Goal: Task Accomplishment & Management: Complete application form

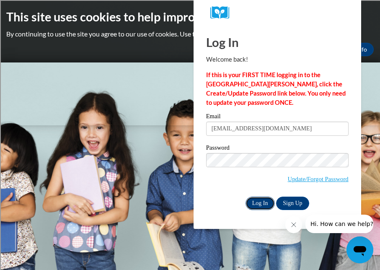
click at [253, 199] on input "Log In" at bounding box center [259, 202] width 29 height 13
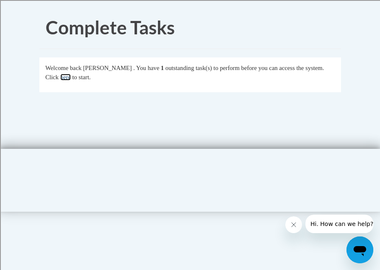
click at [71, 77] on link "here" at bounding box center [65, 77] width 10 height 7
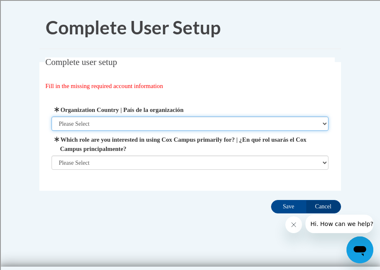
click at [321, 122] on select "Please Select United States | Estados Unidos Outside of the United States | Fue…" at bounding box center [190, 123] width 277 height 14
select select "ad49bcad-a171-4b2e-b99c-48b446064914"
click at [52, 116] on select "Please Select United States | Estados Unidos Outside of the United States | Fue…" at bounding box center [190, 123] width 277 height 14
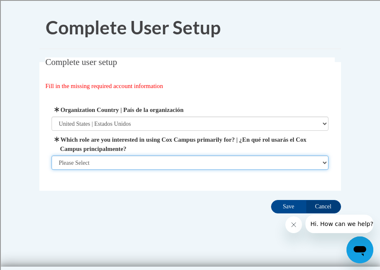
click at [317, 159] on select "Please Select College/University | Colegio/Universidad Community/Nonprofit Part…" at bounding box center [190, 162] width 277 height 14
select select "fbf2d438-af2f-41f8-98f1-81c410e29de3"
click at [52, 170] on select "Please Select College/University | Colegio/Universidad Community/Nonprofit Part…" at bounding box center [190, 162] width 277 height 14
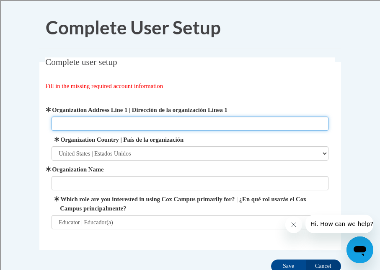
click at [91, 118] on input "Organization Address Line 1 | Dirección de la organización Línea 1" at bounding box center [190, 123] width 277 height 14
type input "Atwater Elementary School"
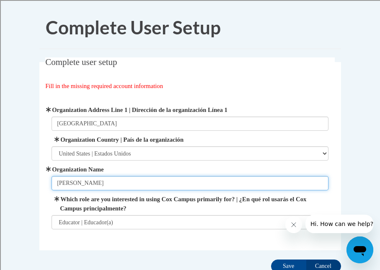
click at [124, 182] on input "[PERSON_NAME]" at bounding box center [190, 183] width 277 height 14
type input "B"
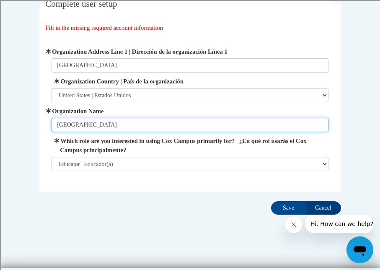
scroll to position [61, 0]
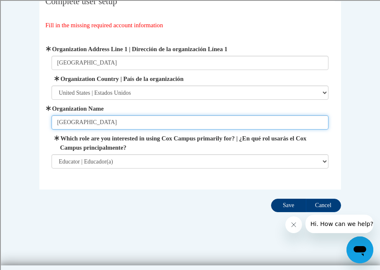
type input "[GEOGRAPHIC_DATA]"
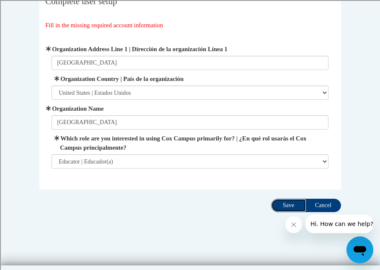
click at [282, 203] on input "Save" at bounding box center [288, 205] width 35 height 13
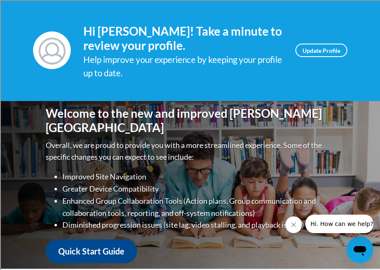
scroll to position [108, 0]
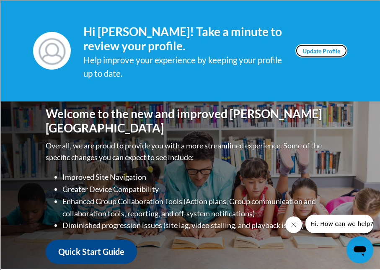
click at [321, 52] on link "Update Profile" at bounding box center [321, 50] width 52 height 13
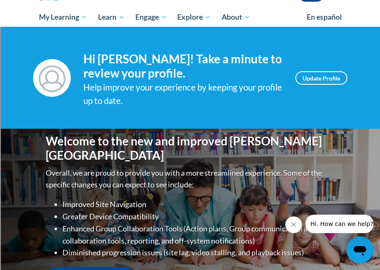
scroll to position [80, 0]
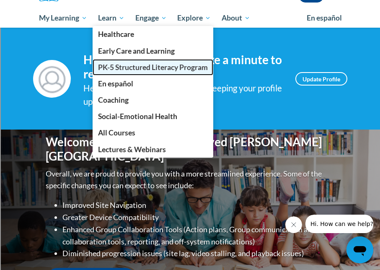
click at [126, 71] on span "PK-5 Structured Literacy Program" at bounding box center [153, 67] width 110 height 9
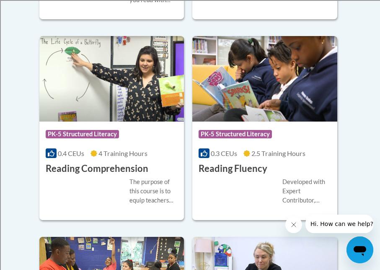
scroll to position [984, 0]
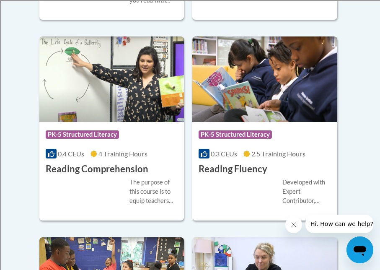
click at [292, 134] on div "Course Category: PK-5 Structured Literacy" at bounding box center [265, 135] width 132 height 19
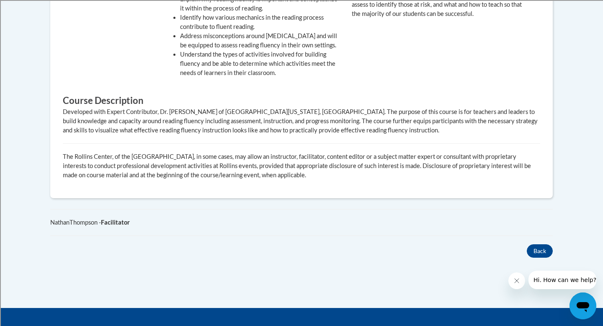
scroll to position [443, 0]
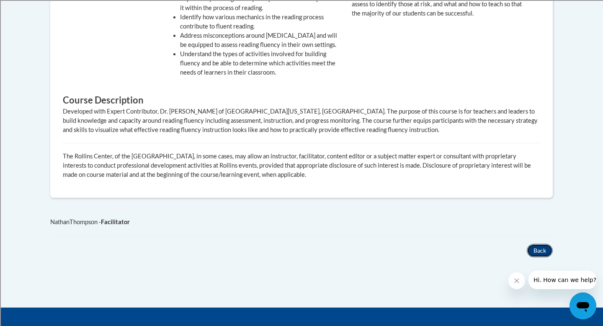
click at [380, 244] on button "Back" at bounding box center [540, 250] width 26 height 13
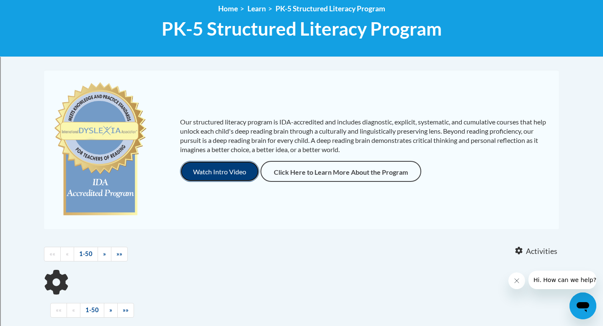
click at [217, 166] on button "Watch Intro Video" at bounding box center [219, 171] width 79 height 21
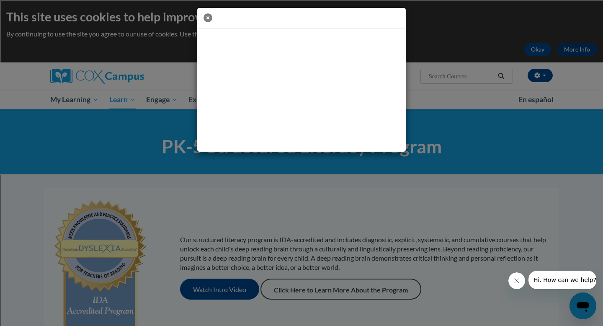
click at [209, 19] on icon "button" at bounding box center [208, 17] width 9 height 9
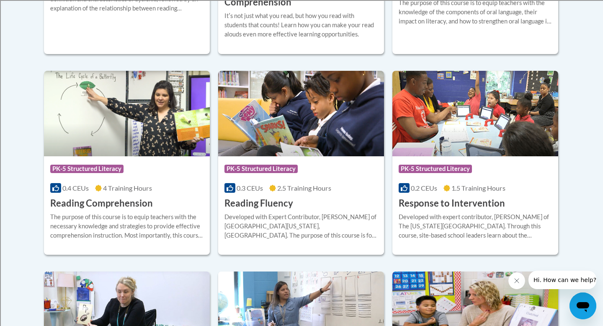
scroll to position [742, 0]
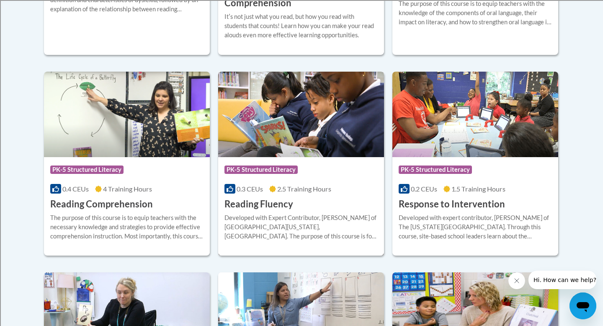
click at [287, 154] on img at bounding box center [301, 114] width 166 height 85
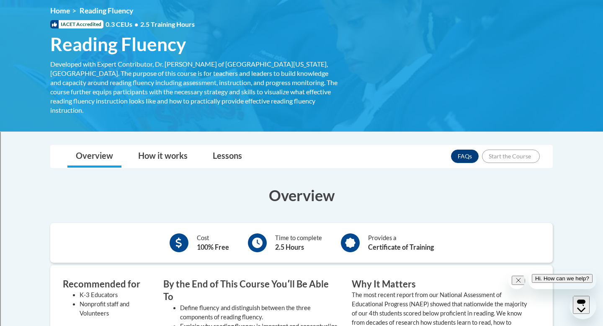
scroll to position [116, 0]
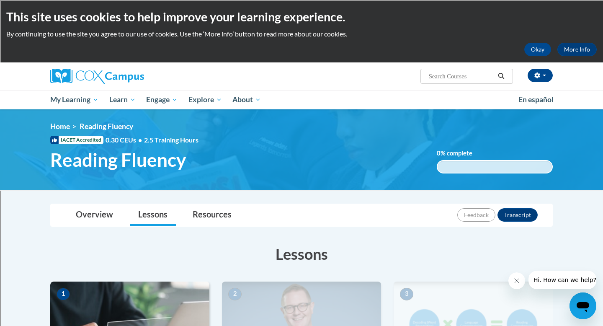
scroll to position [149, 0]
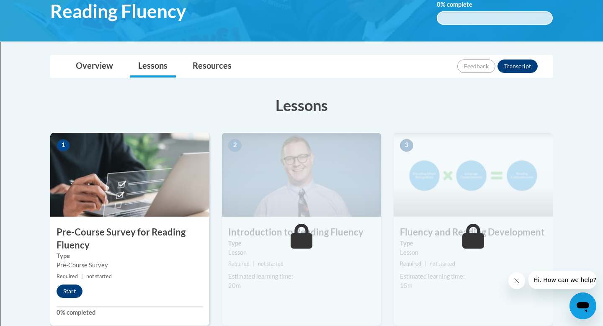
click at [108, 222] on div "1 Pre-Course Survey for Reading Fluency Type Pre-Course Survey Required | not s…" at bounding box center [129, 229] width 159 height 193
click at [71, 293] on button "Start" at bounding box center [70, 290] width 26 height 13
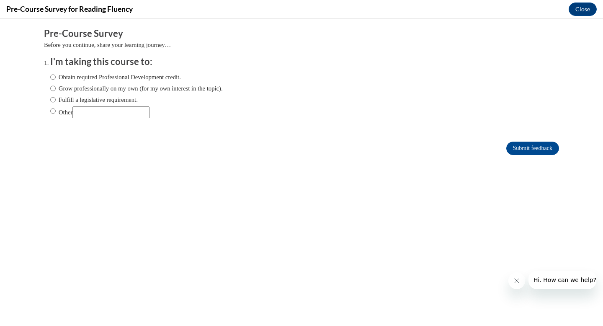
scroll to position [0, 0]
click at [52, 77] on input "Obtain required Professional Development credit." at bounding box center [52, 76] width 5 height 9
radio input "true"
click at [526, 146] on input "Submit feedback" at bounding box center [532, 148] width 53 height 13
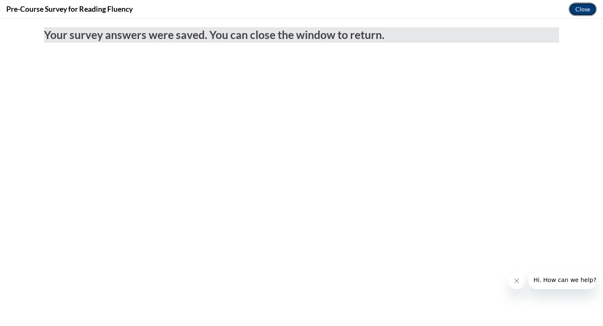
click at [583, 12] on button "Close" at bounding box center [583, 9] width 28 height 13
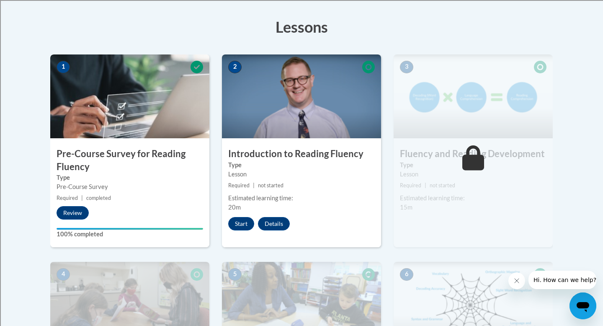
scroll to position [232, 0]
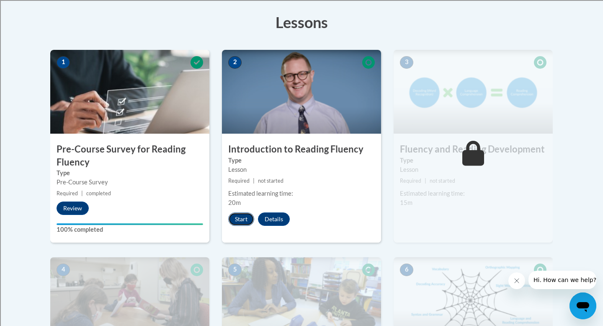
click at [238, 218] on button "Start" at bounding box center [241, 218] width 26 height 13
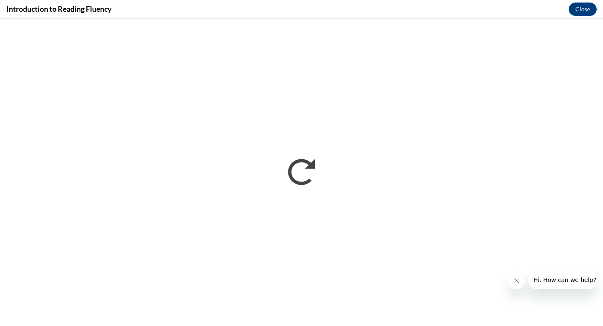
scroll to position [0, 0]
click at [518, 276] on button "Close message from company" at bounding box center [517, 280] width 17 height 17
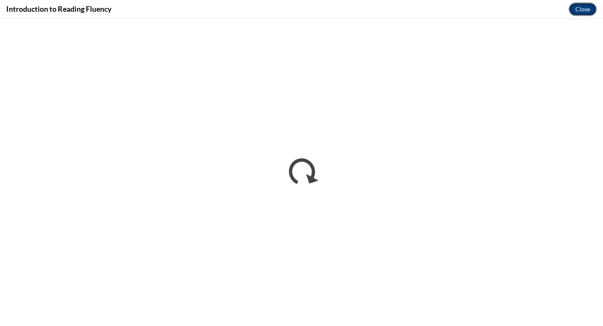
click at [590, 11] on button "Close" at bounding box center [583, 9] width 28 height 13
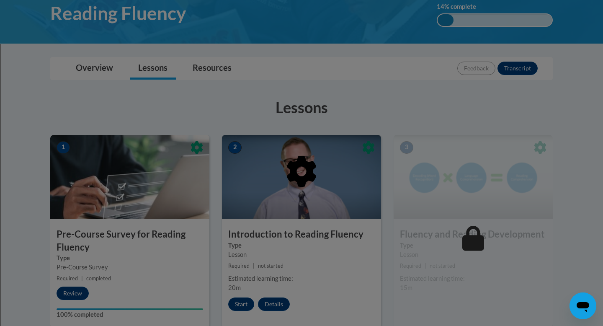
scroll to position [146, 0]
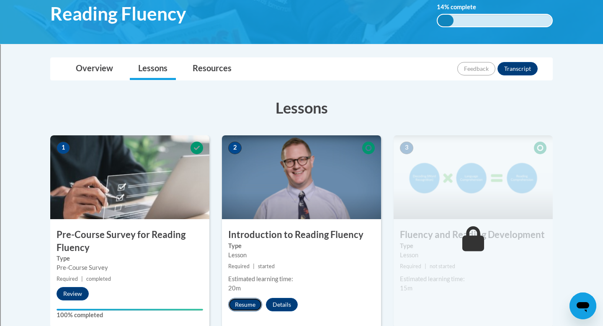
click at [235, 304] on button "Resume" at bounding box center [245, 304] width 34 height 13
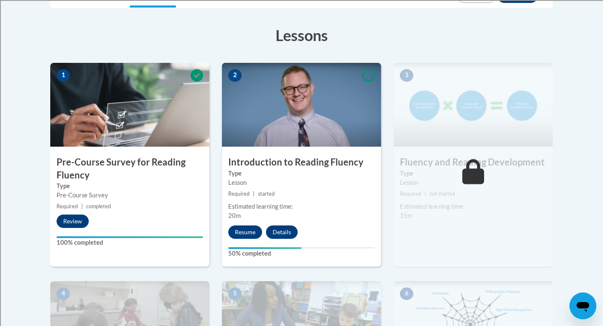
scroll to position [222, 0]
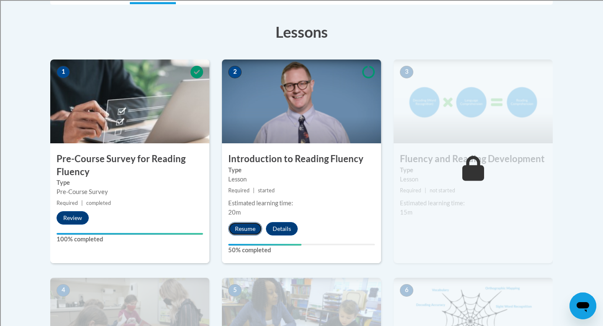
click at [244, 232] on button "Resume" at bounding box center [245, 228] width 34 height 13
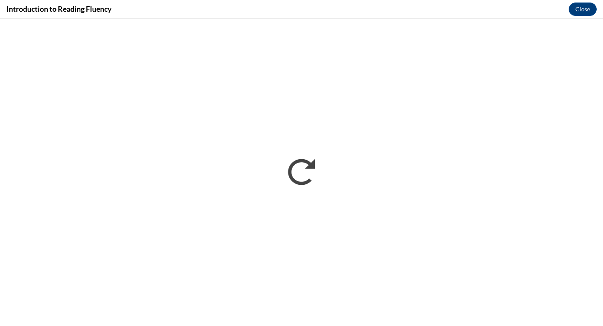
scroll to position [0, 0]
click at [581, 12] on button "Close" at bounding box center [583, 9] width 28 height 13
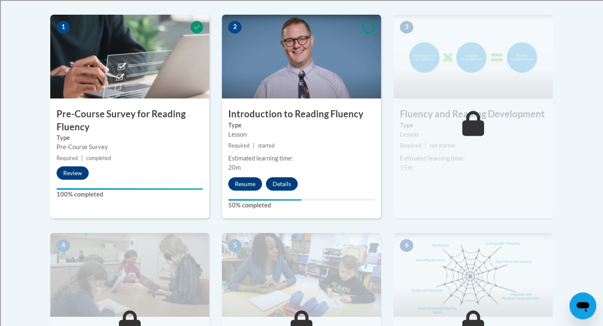
scroll to position [310, 0]
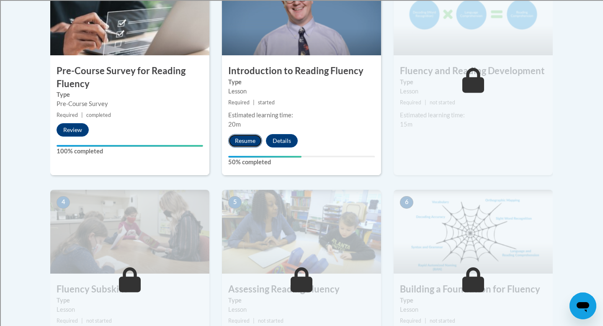
click at [243, 142] on button "Resume" at bounding box center [245, 140] width 34 height 13
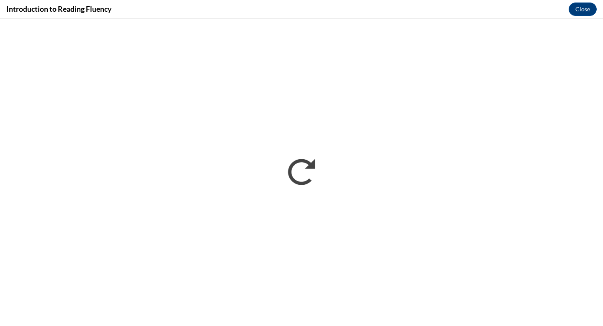
scroll to position [0, 0]
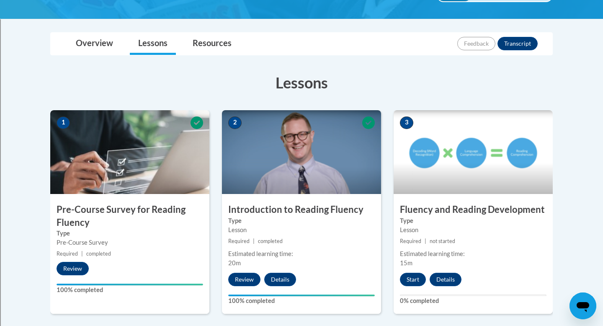
scroll to position [173, 0]
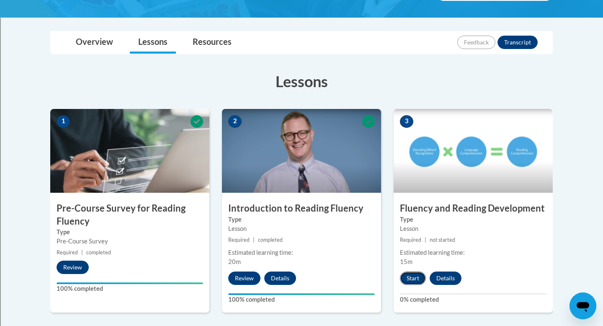
click at [406, 276] on button "Start" at bounding box center [413, 277] width 26 height 13
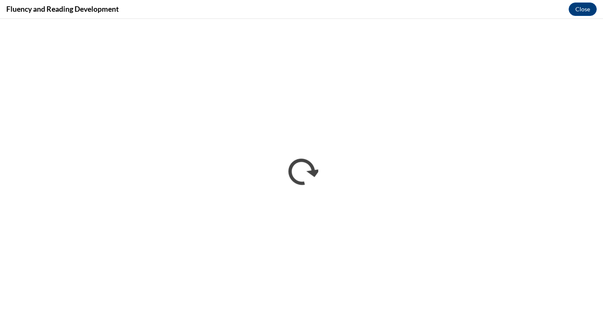
scroll to position [0, 0]
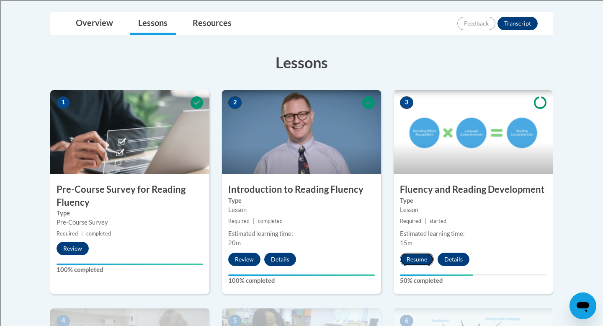
click at [418, 258] on button "Resume" at bounding box center [417, 259] width 34 height 13
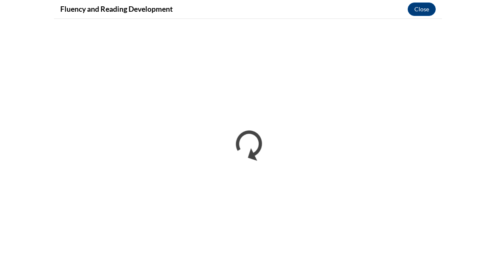
scroll to position [194, 0]
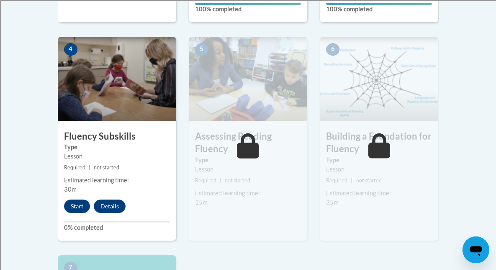
scroll to position [477, 0]
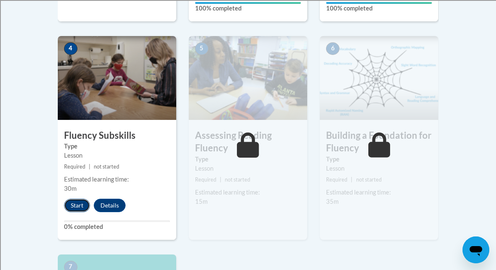
click at [73, 199] on button "Start" at bounding box center [77, 205] width 26 height 13
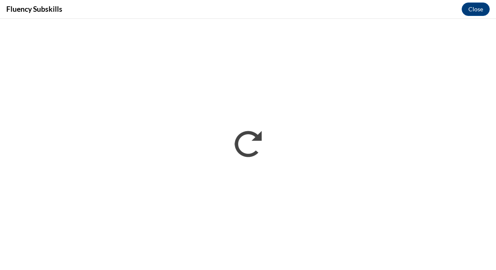
scroll to position [0, 0]
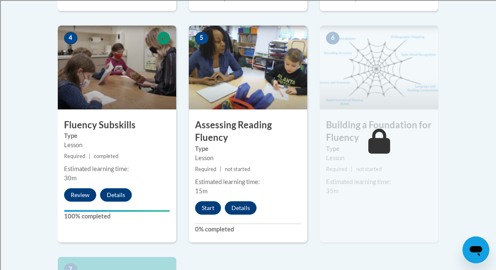
scroll to position [514, 0]
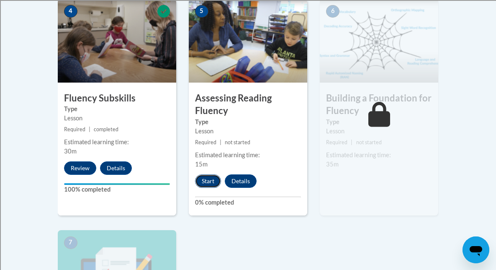
click at [212, 184] on button "Start" at bounding box center [208, 180] width 26 height 13
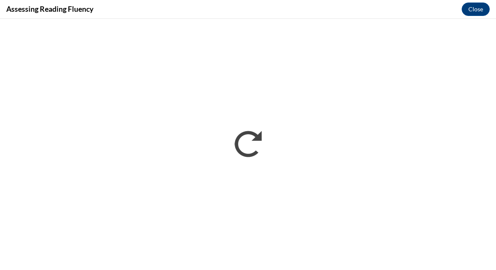
scroll to position [0, 0]
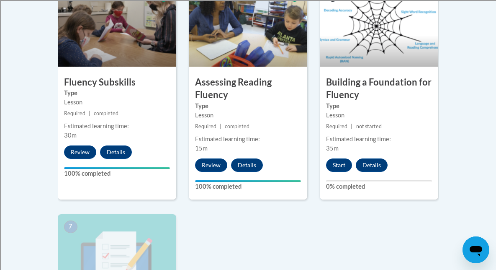
scroll to position [533, 0]
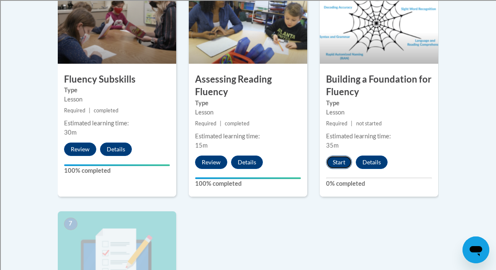
click at [332, 161] on button "Start" at bounding box center [339, 161] width 26 height 13
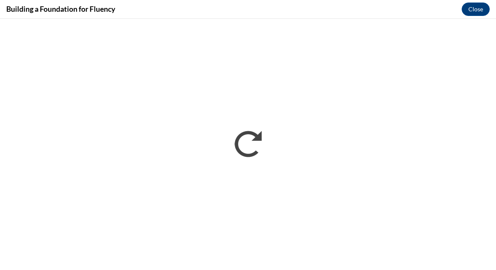
scroll to position [0, 0]
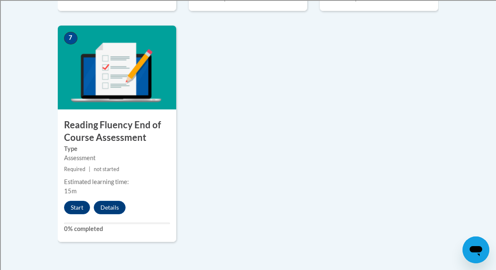
scroll to position [720, 0]
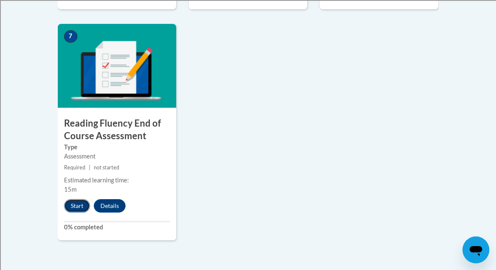
click at [75, 205] on button "Start" at bounding box center [77, 205] width 26 height 13
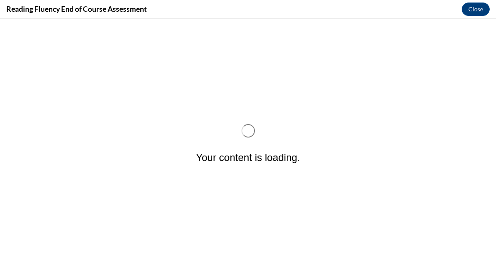
scroll to position [0, 0]
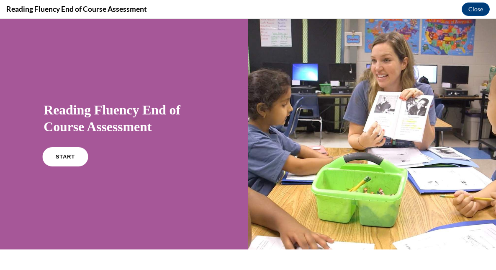
click at [65, 159] on span "START" at bounding box center [65, 157] width 19 height 6
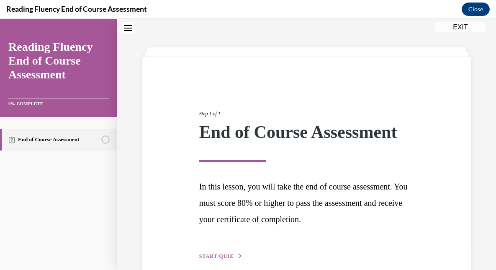
scroll to position [67, 0]
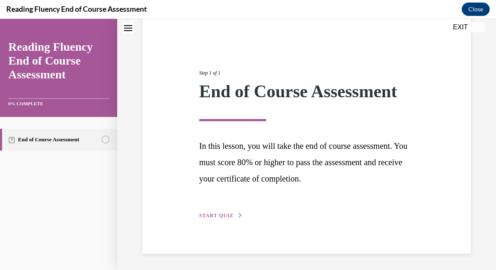
click at [217, 220] on div "Step 1 of 1 End of Course Assessment In this lesson, you will take the end of c…" at bounding box center [306, 135] width 227 height 170
click at [220, 214] on span "START QUIZ" at bounding box center [216, 215] width 34 height 6
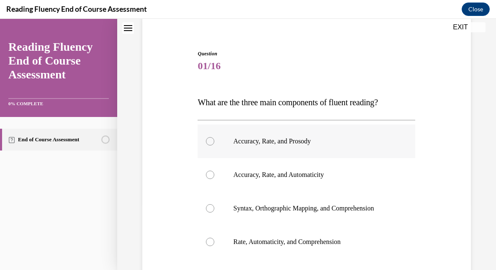
click at [209, 137] on div at bounding box center [210, 141] width 8 height 8
click at [209, 137] on input "Accuracy, Rate, and Prosody" at bounding box center [210, 141] width 8 height 8
radio input "true"
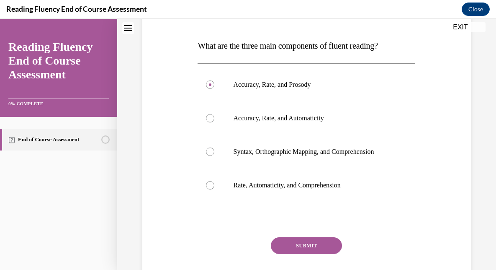
click at [296, 253] on button "SUBMIT" at bounding box center [306, 245] width 71 height 17
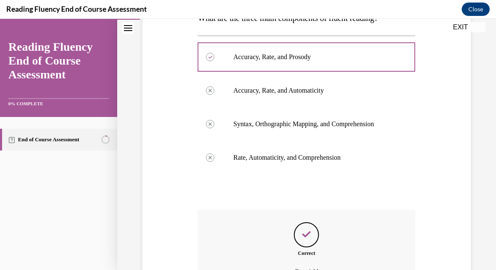
scroll to position [244, 0]
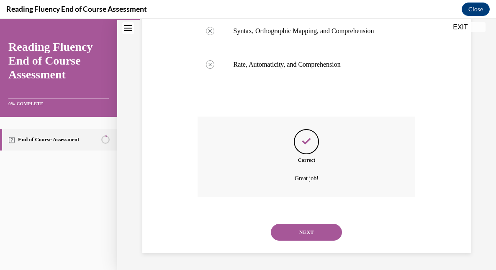
click at [299, 229] on button "NEXT" at bounding box center [306, 232] width 71 height 17
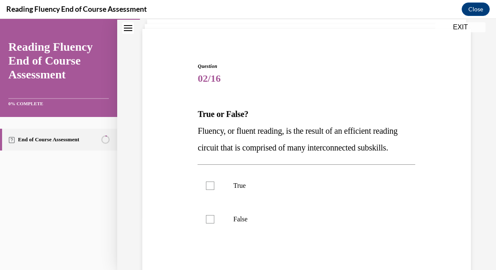
scroll to position [54, 0]
click at [210, 181] on div at bounding box center [210, 185] width 8 height 8
click at [210, 181] on input "True" at bounding box center [210, 185] width 8 height 8
checkbox input "true"
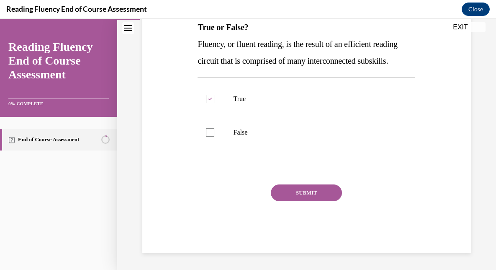
click at [297, 191] on button "SUBMIT" at bounding box center [306, 192] width 71 height 17
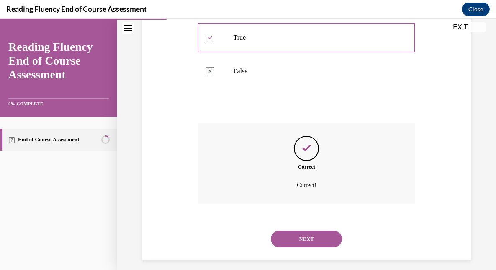
scroll to position [209, 0]
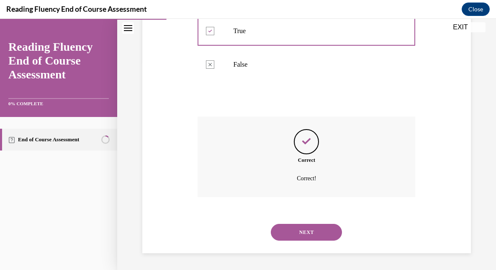
click at [296, 230] on button "NEXT" at bounding box center [306, 232] width 71 height 17
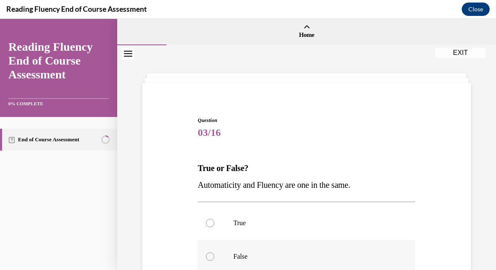
click at [211, 257] on div at bounding box center [210, 256] width 8 height 8
click at [211, 257] on input "False" at bounding box center [210, 256] width 8 height 8
radio input "true"
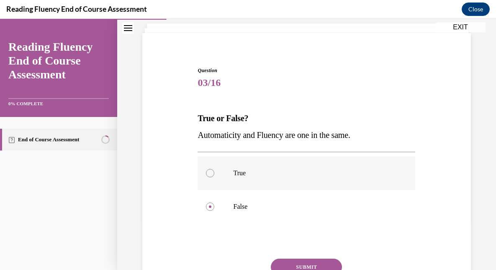
scroll to position [51, 0]
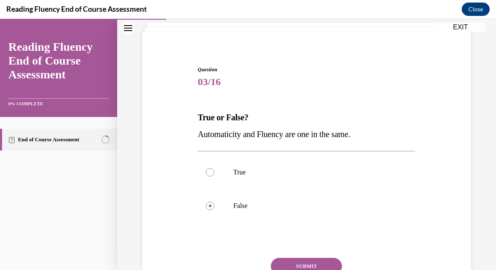
click at [294, 264] on button "SUBMIT" at bounding box center [306, 266] width 71 height 17
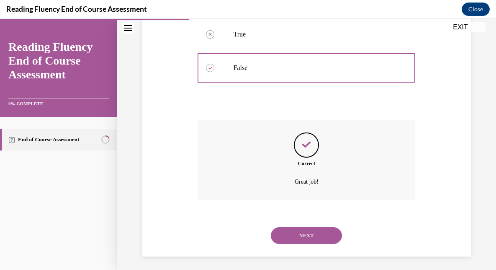
scroll to position [192, 0]
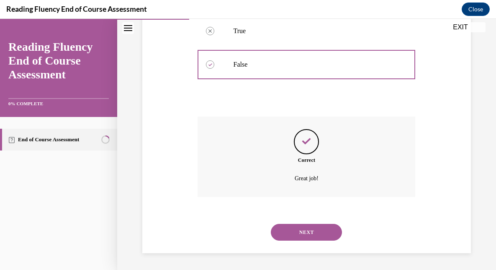
click at [295, 230] on button "NEXT" at bounding box center [306, 232] width 71 height 17
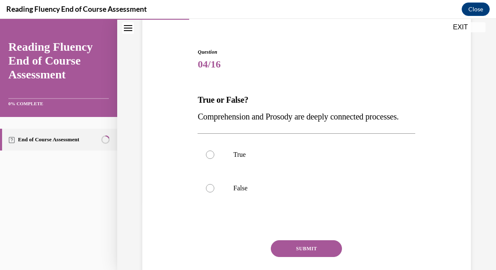
scroll to position [80, 0]
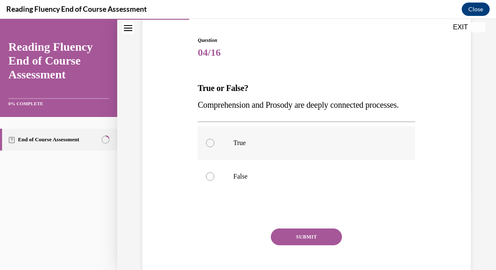
click at [212, 160] on label "True" at bounding box center [307, 143] width 218 height 34
click at [212, 147] on input "True" at bounding box center [210, 143] width 8 height 8
radio input "true"
click at [279, 245] on button "SUBMIT" at bounding box center [306, 236] width 71 height 17
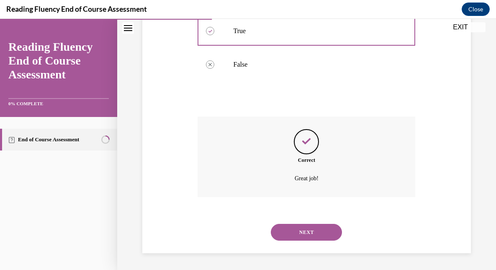
scroll to position [209, 0]
click at [296, 230] on button "NEXT" at bounding box center [306, 232] width 71 height 17
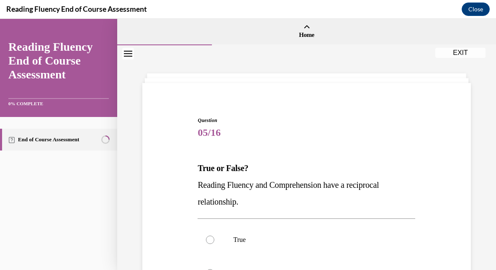
scroll to position [52, 0]
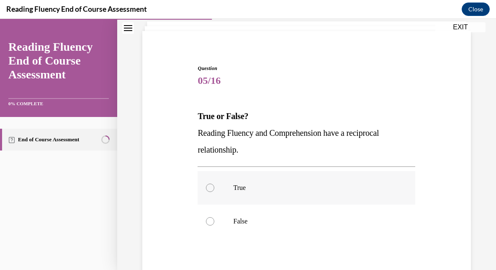
click at [208, 186] on div at bounding box center [210, 187] width 8 height 8
click at [208, 186] on input "True" at bounding box center [210, 187] width 8 height 8
radio input "true"
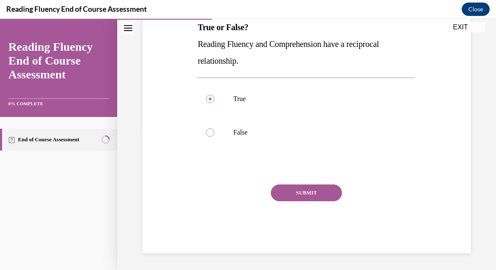
click at [308, 191] on button "SUBMIT" at bounding box center [306, 192] width 71 height 17
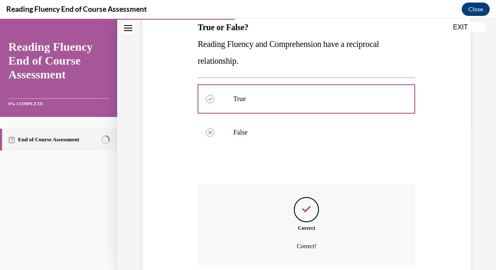
scroll to position [209, 0]
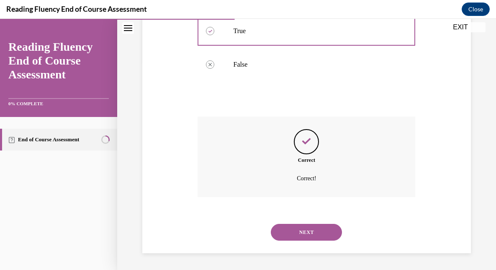
click at [300, 231] on button "NEXT" at bounding box center [306, 232] width 71 height 17
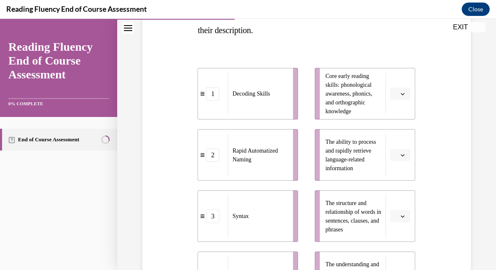
scroll to position [194, 0]
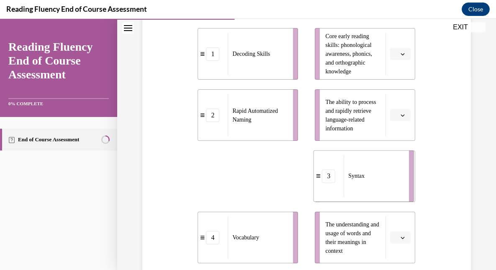
drag, startPoint x: 267, startPoint y: 183, endPoint x: 408, endPoint y: 183, distance: 140.8
click at [408, 183] on li "3 Syntax" at bounding box center [364, 176] width 101 height 52
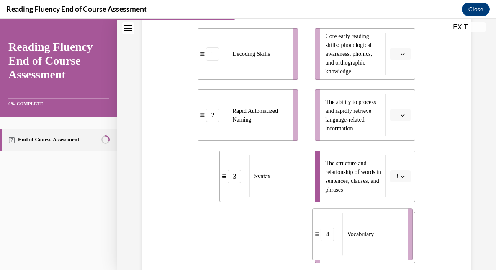
drag, startPoint x: 273, startPoint y: 235, endPoint x: 389, endPoint y: 231, distance: 116.1
click at [389, 231] on div "Vocabulary" at bounding box center [373, 234] width 60 height 42
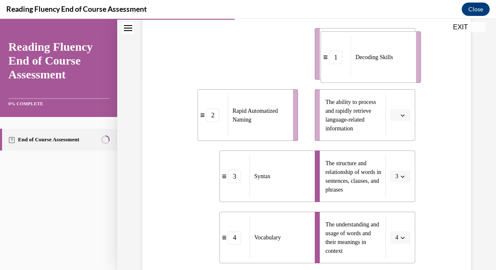
drag, startPoint x: 260, startPoint y: 63, endPoint x: 383, endPoint y: 65, distance: 123.2
click at [383, 66] on div "Decoding Skills" at bounding box center [381, 57] width 60 height 42
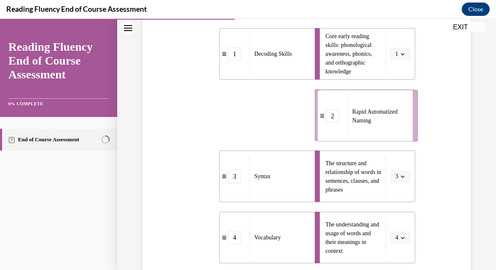
drag, startPoint x: 265, startPoint y: 121, endPoint x: 425, endPoint y: 119, distance: 160.4
click at [426, 119] on div "Question 06/16 Match the subskills below that contribute to fluent reading with…" at bounding box center [306, 132] width 333 height 470
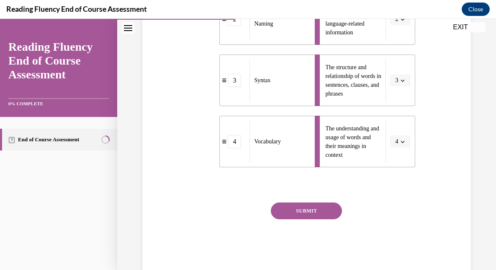
scroll to position [292, 0]
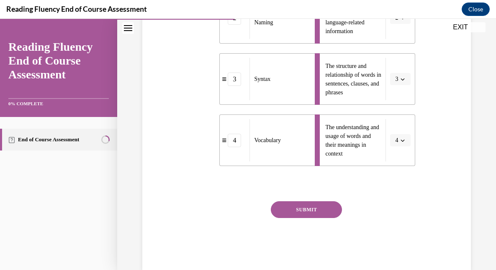
click at [301, 211] on button "SUBMIT" at bounding box center [306, 209] width 71 height 17
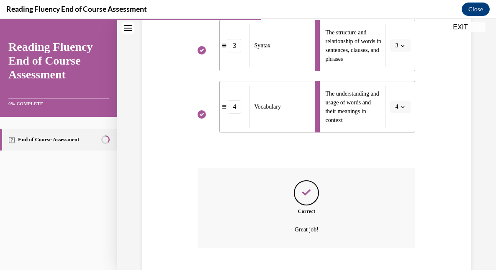
scroll to position [376, 0]
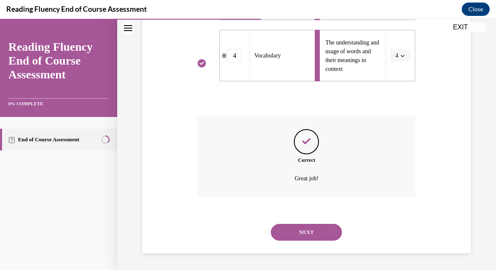
click at [306, 228] on button "NEXT" at bounding box center [306, 232] width 71 height 17
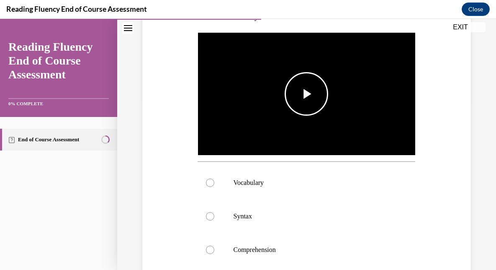
scroll to position [155, 0]
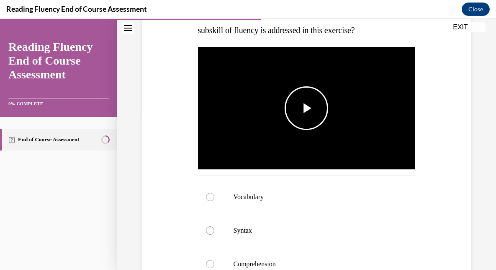
click at [307, 108] on span "Video player" at bounding box center [307, 108] width 0 height 0
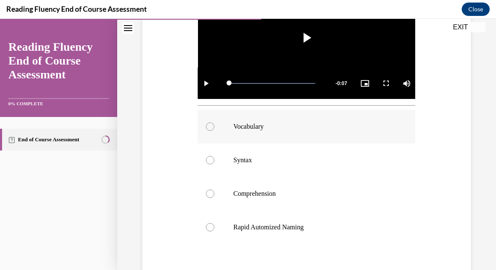
scroll to position [227, 0]
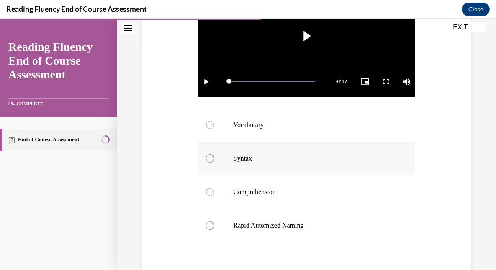
click at [212, 158] on div at bounding box center [210, 158] width 8 height 8
click at [212, 158] on input "Syntax" at bounding box center [210, 158] width 8 height 8
radio input "true"
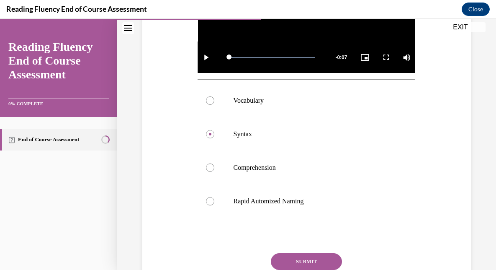
click at [310, 258] on button "SUBMIT" at bounding box center [306, 261] width 71 height 17
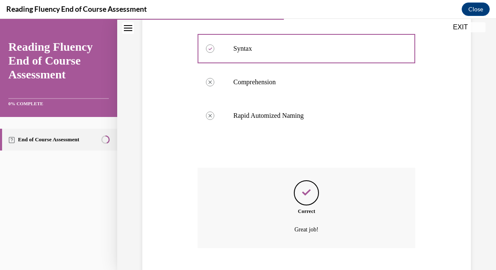
scroll to position [387, 0]
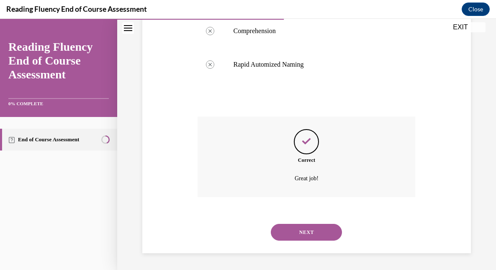
click at [313, 233] on button "NEXT" at bounding box center [306, 232] width 71 height 17
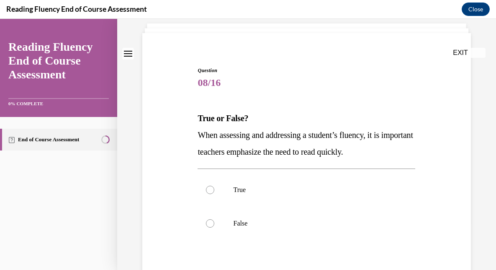
scroll to position [61, 0]
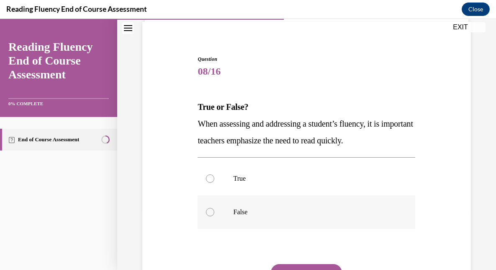
click at [209, 212] on div at bounding box center [210, 212] width 8 height 8
click at [209, 212] on input "False" at bounding box center [210, 212] width 8 height 8
radio input "true"
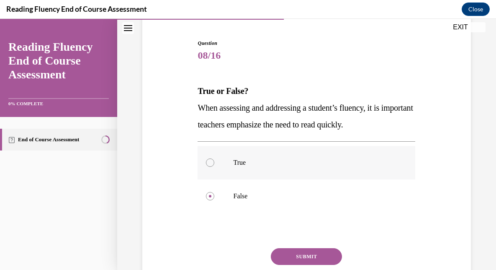
scroll to position [79, 0]
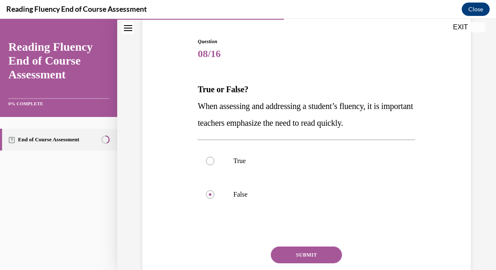
click at [310, 249] on button "SUBMIT" at bounding box center [306, 254] width 71 height 17
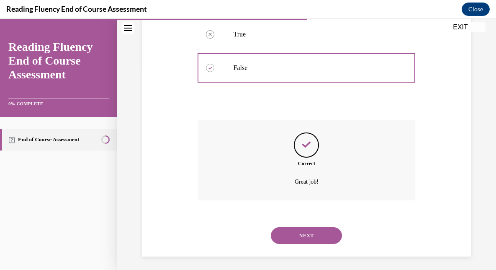
scroll to position [209, 0]
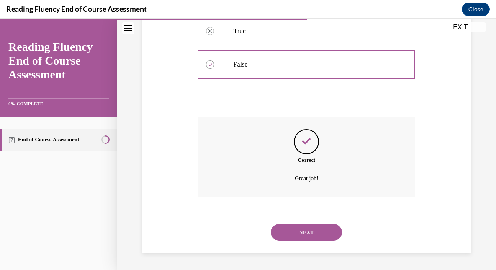
click at [307, 230] on button "NEXT" at bounding box center [306, 232] width 71 height 17
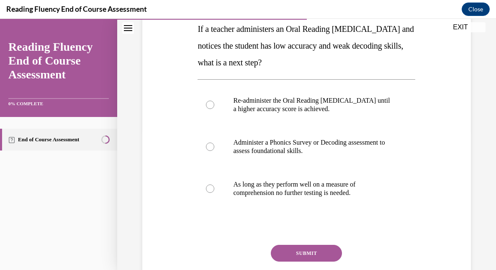
scroll to position [142, 0]
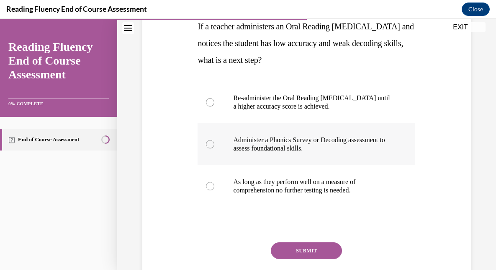
click at [213, 143] on div at bounding box center [210, 144] width 8 height 8
click at [213, 143] on input "Administer a Phonics Survey or Decoding assessment to assess foundational skill…" at bounding box center [210, 144] width 8 height 8
radio input "true"
click at [308, 248] on button "SUBMIT" at bounding box center [306, 250] width 71 height 17
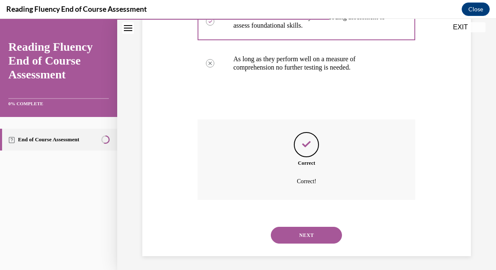
scroll to position [267, 0]
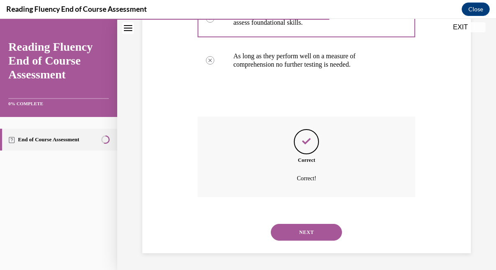
click at [310, 230] on button "NEXT" at bounding box center [306, 232] width 71 height 17
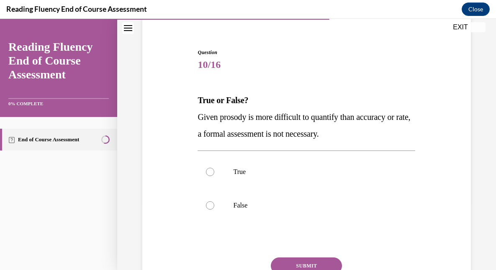
scroll to position [70, 0]
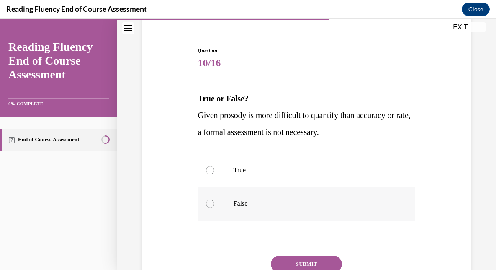
click at [213, 204] on div at bounding box center [210, 203] width 8 height 8
click at [213, 204] on input "False" at bounding box center [210, 203] width 8 height 8
radio input "true"
click at [283, 258] on button "SUBMIT" at bounding box center [306, 264] width 71 height 17
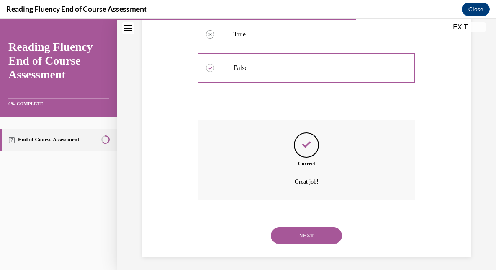
scroll to position [209, 0]
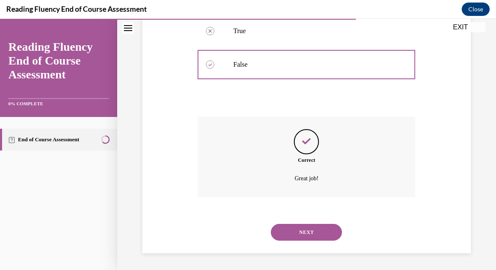
click at [315, 228] on button "NEXT" at bounding box center [306, 232] width 71 height 17
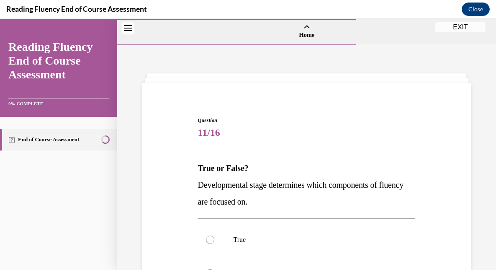
scroll to position [95, 0]
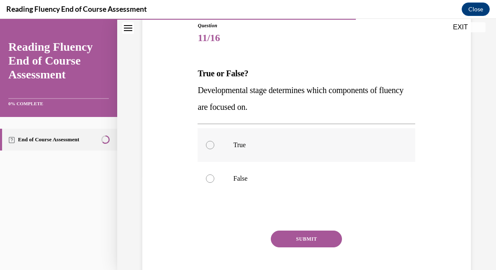
click at [210, 147] on div at bounding box center [210, 145] width 8 height 8
click at [210, 147] on input "True" at bounding box center [210, 145] width 8 height 8
radio input "true"
click at [294, 238] on button "SUBMIT" at bounding box center [306, 238] width 71 height 17
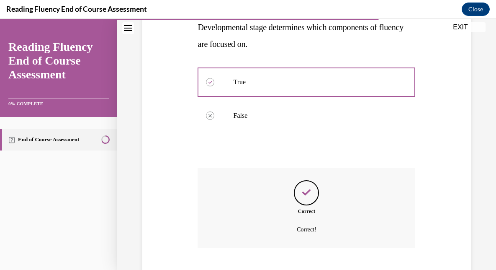
scroll to position [209, 0]
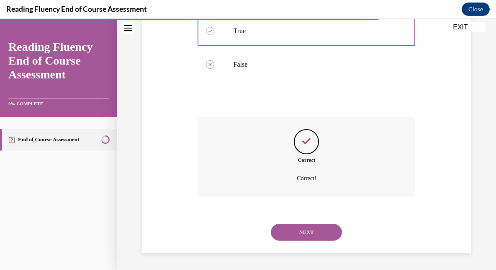
click at [294, 232] on button "NEXT" at bounding box center [306, 232] width 71 height 17
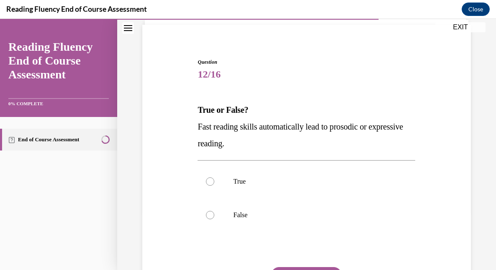
scroll to position [59, 0]
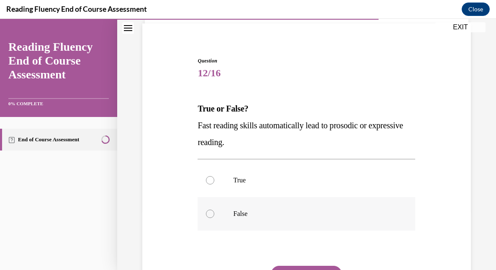
click at [211, 212] on div at bounding box center [210, 213] width 8 height 8
click at [211, 212] on input "False" at bounding box center [210, 213] width 8 height 8
radio input "true"
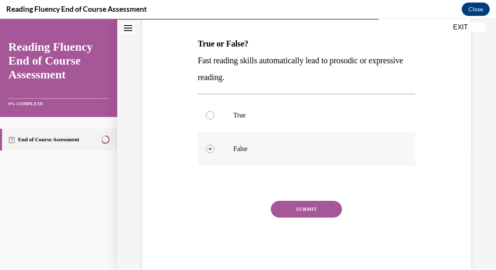
click at [310, 210] on button "SUBMIT" at bounding box center [306, 209] width 71 height 17
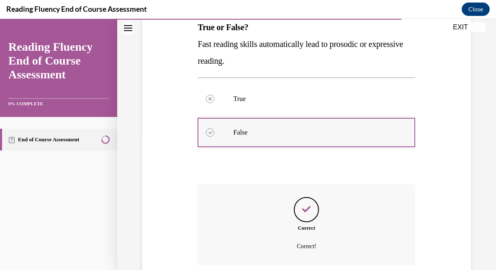
scroll to position [209, 0]
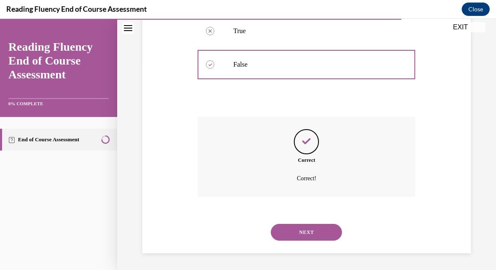
click at [307, 230] on button "NEXT" at bounding box center [306, 232] width 71 height 17
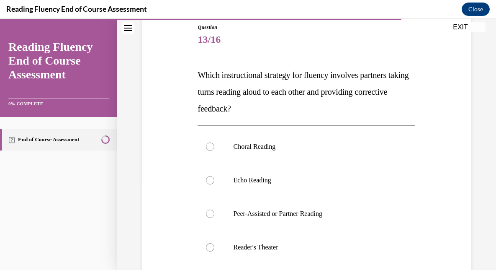
scroll to position [98, 0]
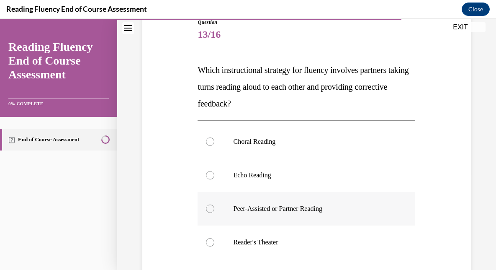
click at [213, 208] on div at bounding box center [210, 208] width 8 height 8
click at [213, 208] on input "Peer-Assisted or Partner Reading" at bounding box center [210, 208] width 8 height 8
radio input "true"
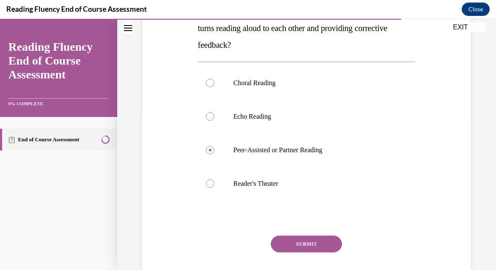
click at [317, 248] on button "SUBMIT" at bounding box center [306, 243] width 71 height 17
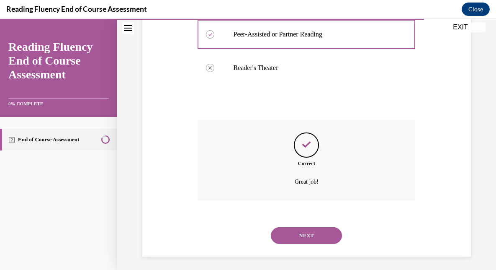
scroll to position [276, 0]
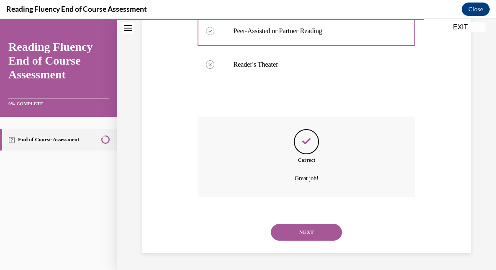
click at [317, 232] on button "NEXT" at bounding box center [306, 232] width 71 height 17
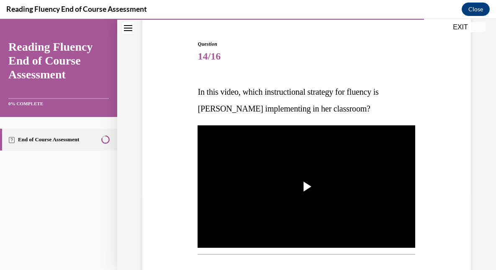
scroll to position [77, 0]
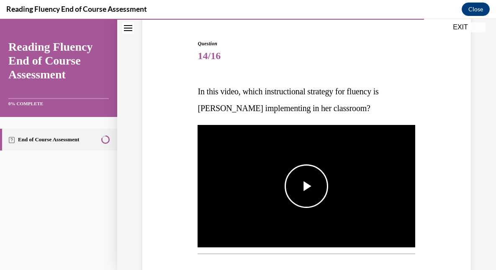
click at [307, 186] on span "Video player" at bounding box center [307, 186] width 0 height 0
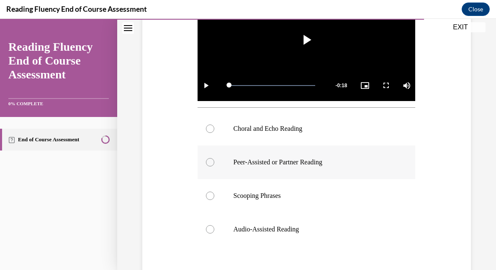
scroll to position [232, 0]
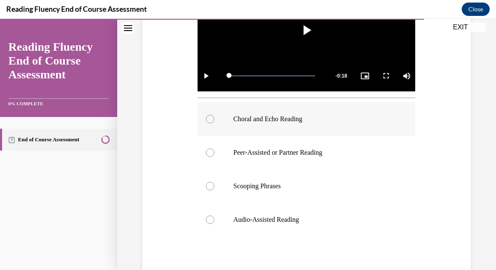
click at [212, 119] on div at bounding box center [210, 119] width 8 height 8
click at [212, 119] on input "Choral and Echo Reading" at bounding box center [210, 119] width 8 height 8
radio input "true"
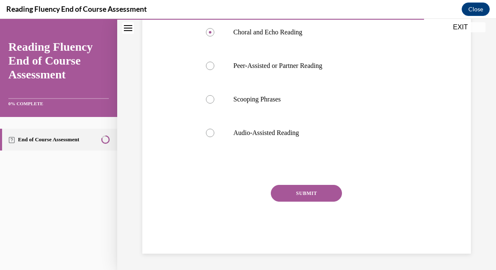
click at [315, 191] on button "SUBMIT" at bounding box center [306, 193] width 71 height 17
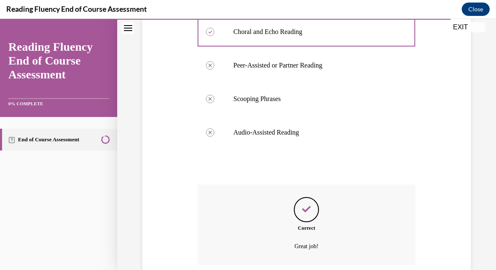
scroll to position [387, 0]
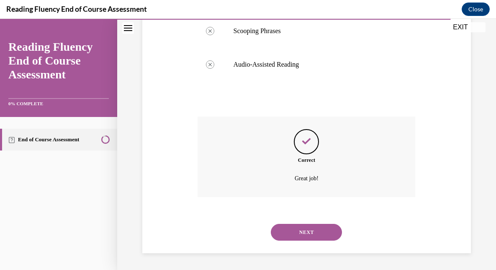
click at [301, 237] on button "NEXT" at bounding box center [306, 232] width 71 height 17
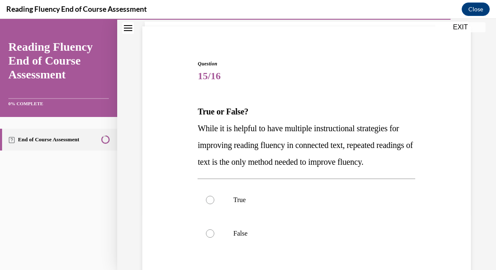
scroll to position [58, 0]
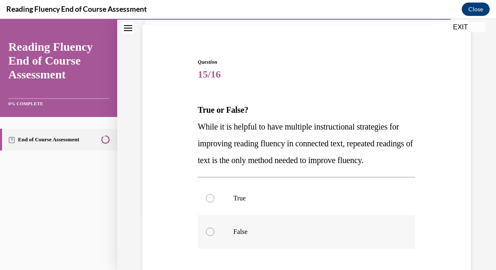
click at [212, 236] on div at bounding box center [210, 231] width 8 height 8
click at [212, 236] on input "False" at bounding box center [210, 231] width 8 height 8
radio input "true"
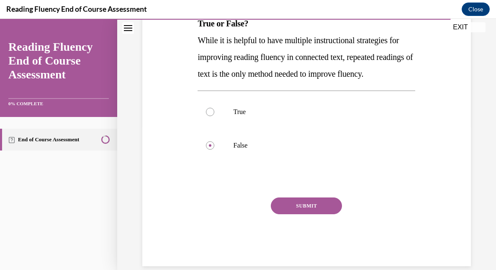
click at [314, 214] on button "SUBMIT" at bounding box center [306, 205] width 71 height 17
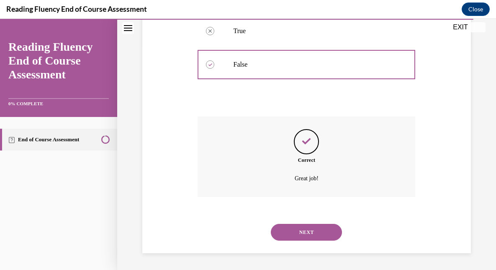
scroll to position [242, 0]
click at [314, 224] on button "NEXT" at bounding box center [306, 232] width 71 height 17
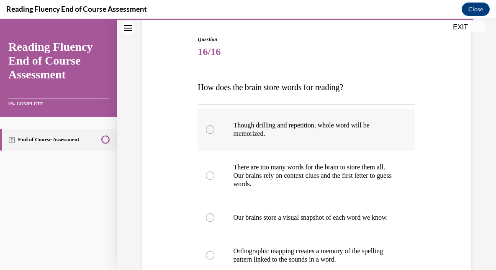
scroll to position [123, 0]
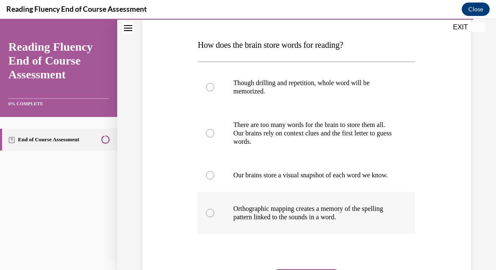
click at [210, 216] on label "Orthographic mapping creates a memory of the spelling pattern linked to the sou…" at bounding box center [307, 213] width 218 height 42
click at [210, 216] on input "Orthographic mapping creates a memory of the spelling pattern linked to the sou…" at bounding box center [210, 213] width 8 height 8
radio input "true"
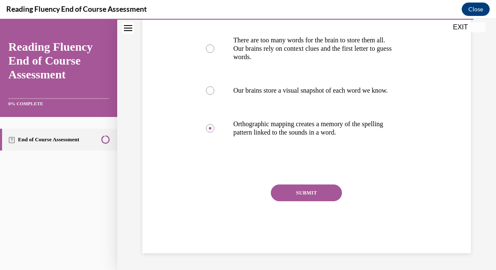
click at [317, 187] on button "SUBMIT" at bounding box center [306, 192] width 71 height 17
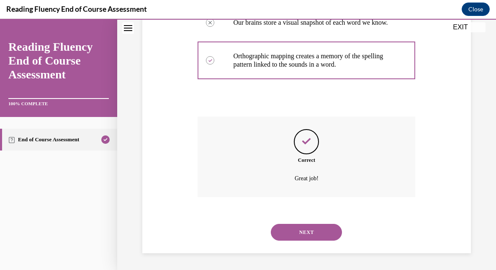
scroll to position [284, 0]
click at [308, 236] on button "NEXT" at bounding box center [306, 232] width 71 height 17
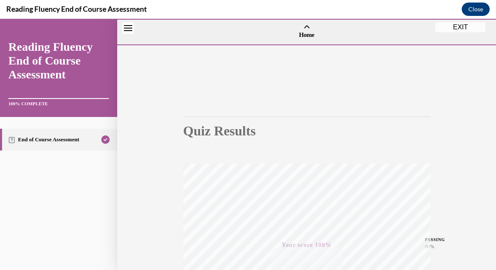
scroll to position [178, 0]
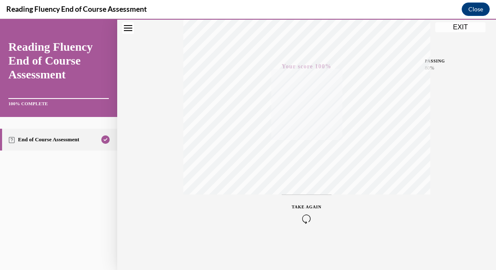
click at [473, 29] on button "EXIT" at bounding box center [461, 27] width 50 height 10
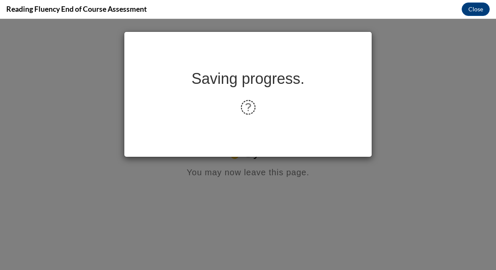
scroll to position [0, 0]
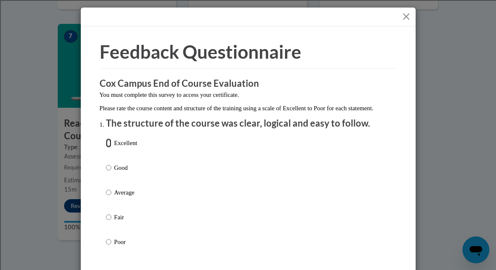
click at [109, 147] on input "Excellent" at bounding box center [108, 142] width 5 height 9
radio input "true"
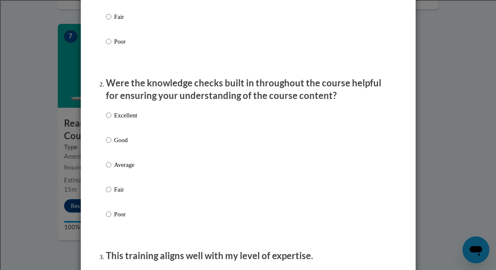
scroll to position [200, 0]
click at [108, 145] on input "Good" at bounding box center [108, 140] width 5 height 9
radio input "true"
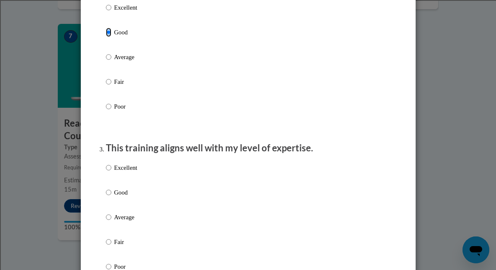
scroll to position [309, 0]
click at [109, 245] on input "Fair" at bounding box center [108, 240] width 5 height 9
radio input "true"
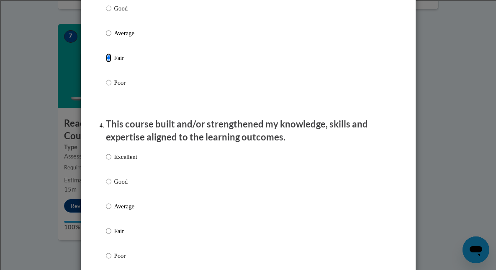
scroll to position [493, 0]
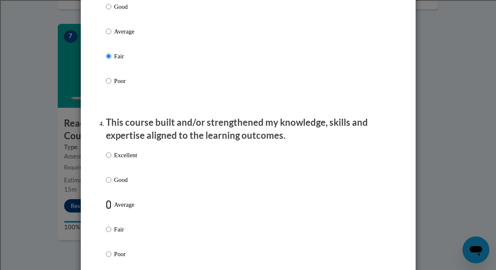
click at [109, 209] on input "Average" at bounding box center [108, 204] width 5 height 9
radio input "true"
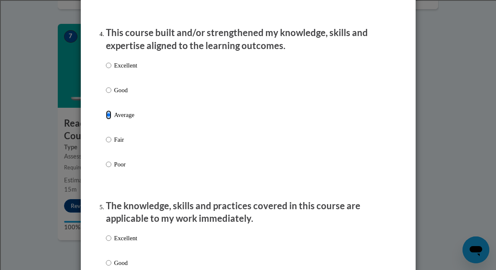
scroll to position [582, 0]
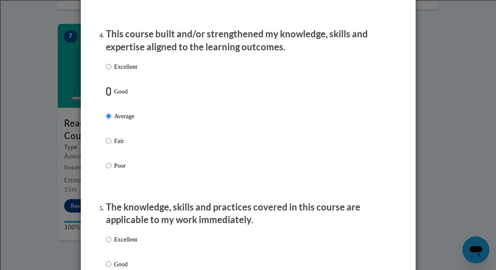
click at [110, 96] on input "Good" at bounding box center [108, 91] width 5 height 9
radio input "true"
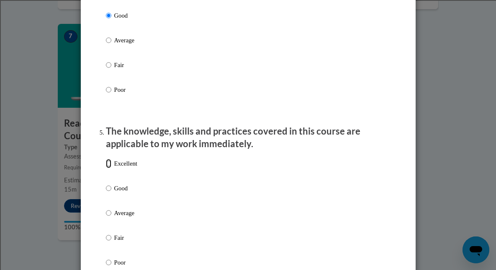
click at [106, 168] on input "Excellent" at bounding box center [108, 163] width 5 height 9
radio input "true"
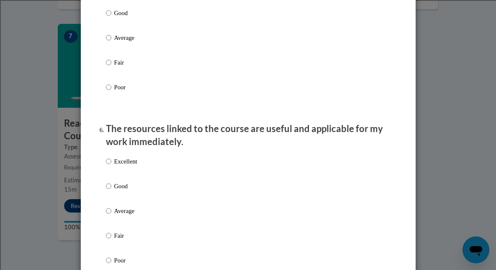
scroll to position [834, 0]
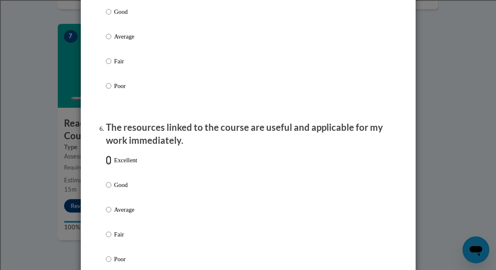
click at [110, 165] on input "Excellent" at bounding box center [108, 159] width 5 height 9
radio input "true"
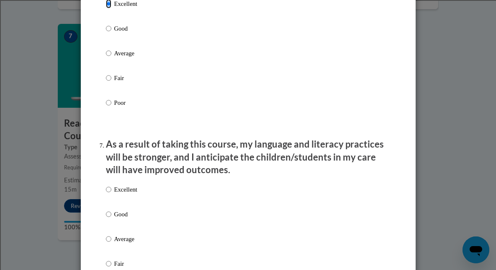
scroll to position [991, 0]
click at [108, 218] on input "Good" at bounding box center [108, 213] width 5 height 9
radio input "true"
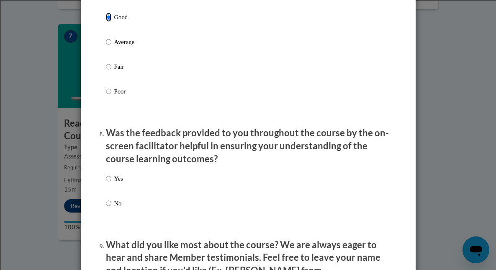
scroll to position [1188, 0]
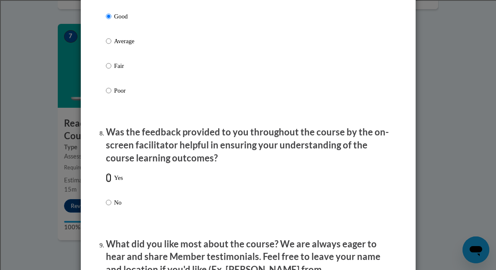
click at [109, 182] on input "Yes" at bounding box center [108, 177] width 5 height 9
radio input "true"
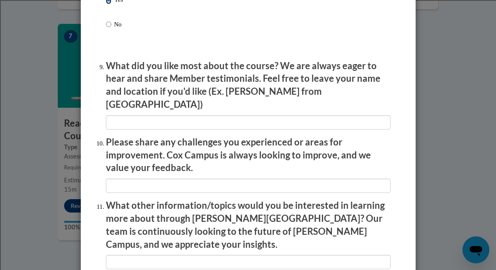
scroll to position [1369, 0]
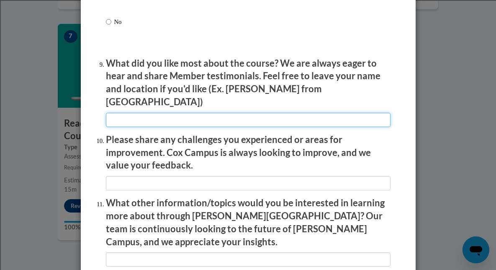
click at [125, 116] on input "textbox" at bounding box center [248, 120] width 285 height 14
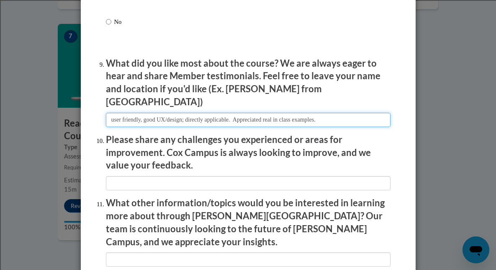
type input "user friendly, good UX/design; directly applicable. Appreciated real in class e…"
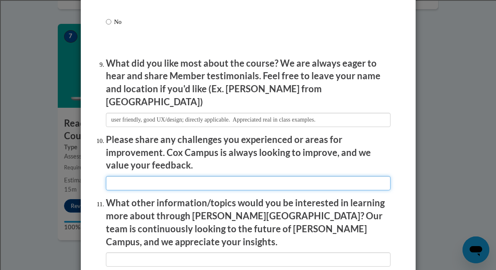
click at [153, 176] on input "textbox" at bounding box center [248, 183] width 285 height 14
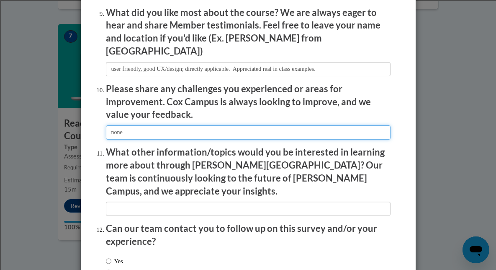
scroll to position [1420, 0]
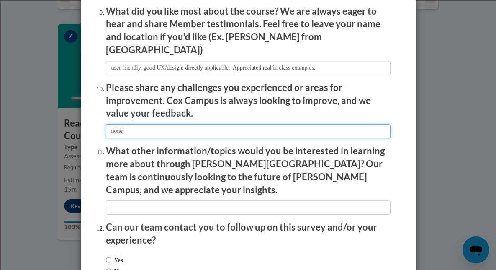
type input "none"
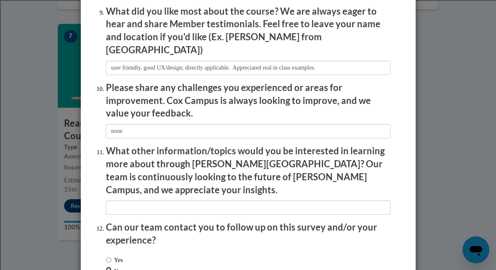
click at [110, 266] on input "No" at bounding box center [108, 270] width 5 height 9
radio input "true"
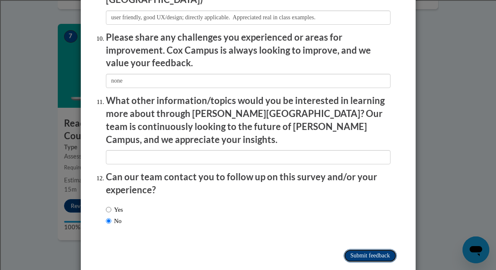
click at [378, 249] on input "Submit feedback" at bounding box center [370, 255] width 53 height 13
